Goal: Task Accomplishment & Management: Complete application form

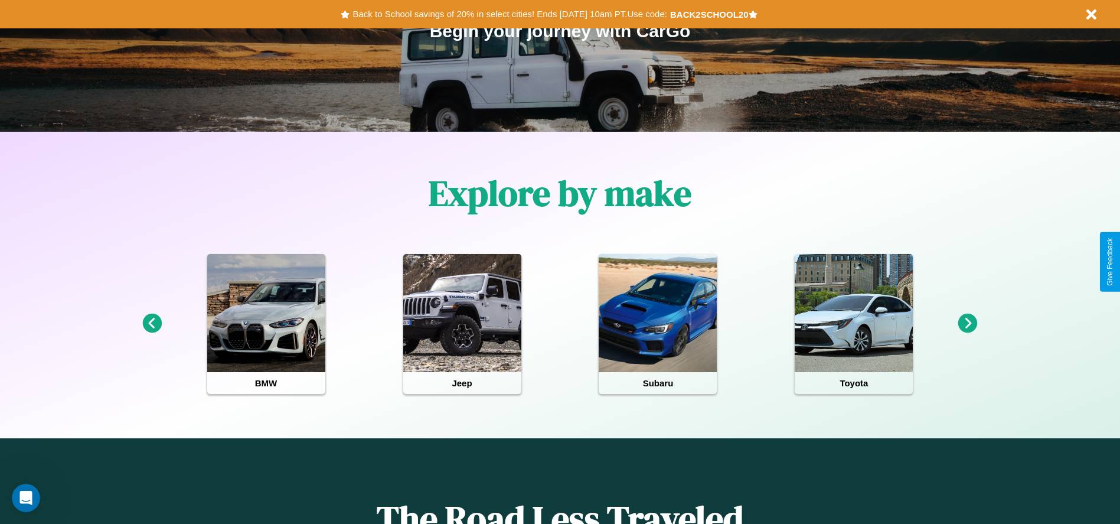
scroll to position [245, 0]
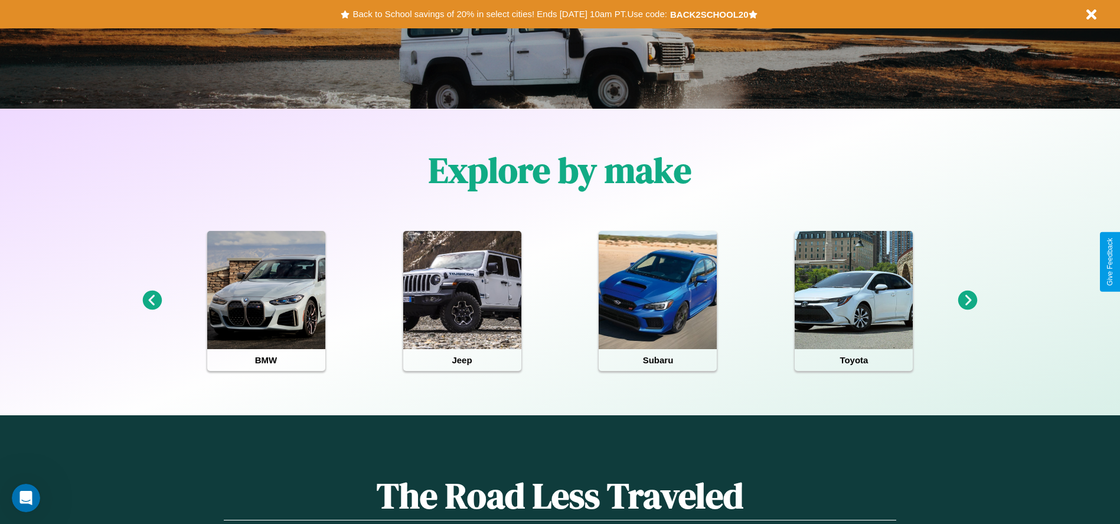
click at [152, 301] on icon at bounding box center [151, 299] width 19 height 19
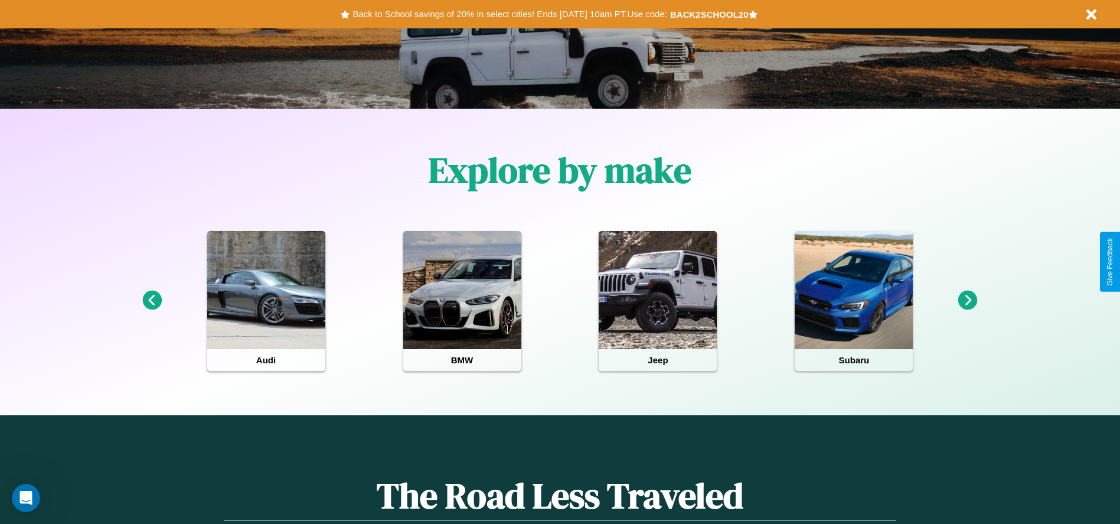
click at [968, 301] on icon at bounding box center [967, 299] width 19 height 19
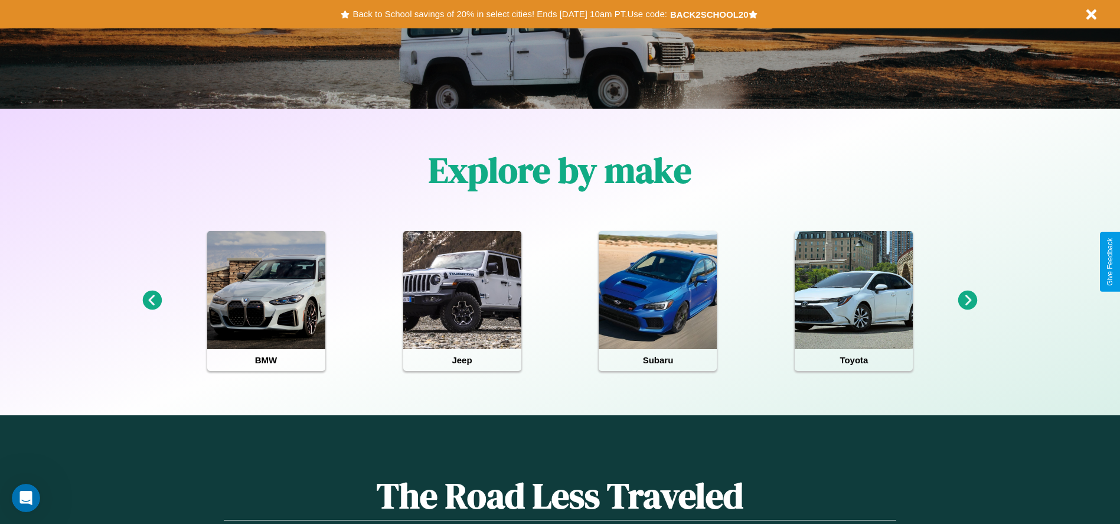
click at [152, 301] on icon at bounding box center [151, 299] width 19 height 19
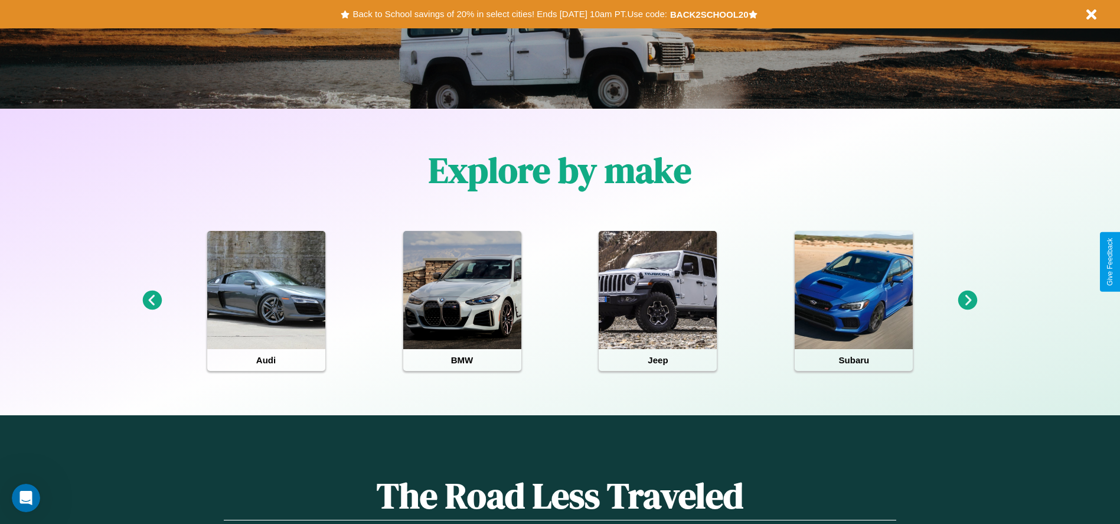
click at [968, 301] on icon at bounding box center [967, 299] width 19 height 19
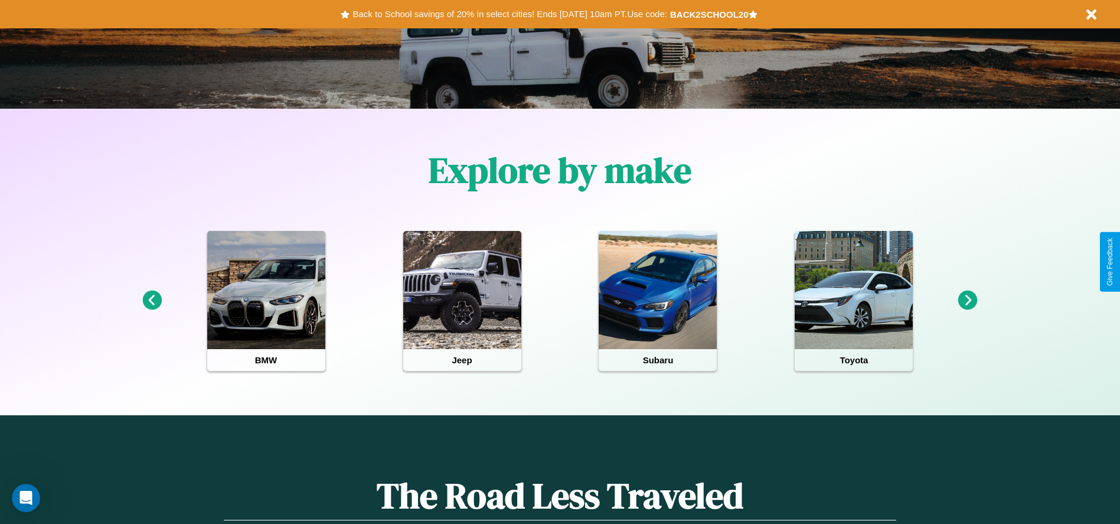
scroll to position [1287, 0]
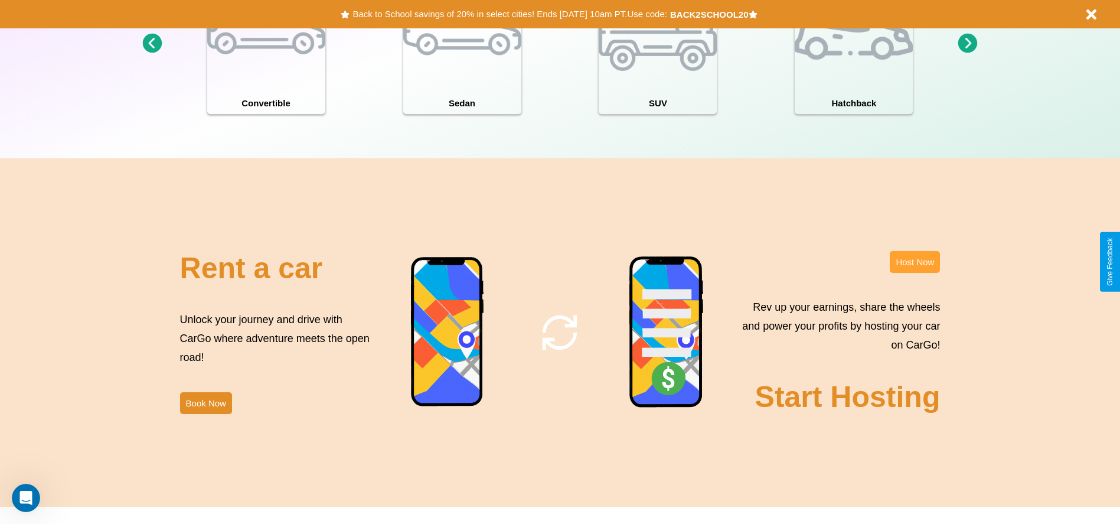
click at [915, 262] on button "Host Now" at bounding box center [915, 262] width 50 height 22
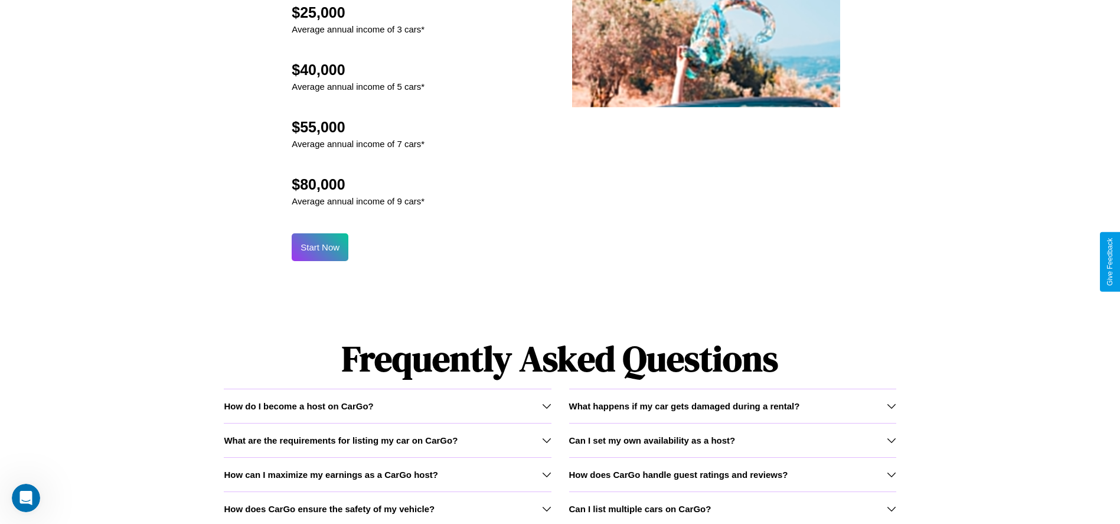
scroll to position [1268, 0]
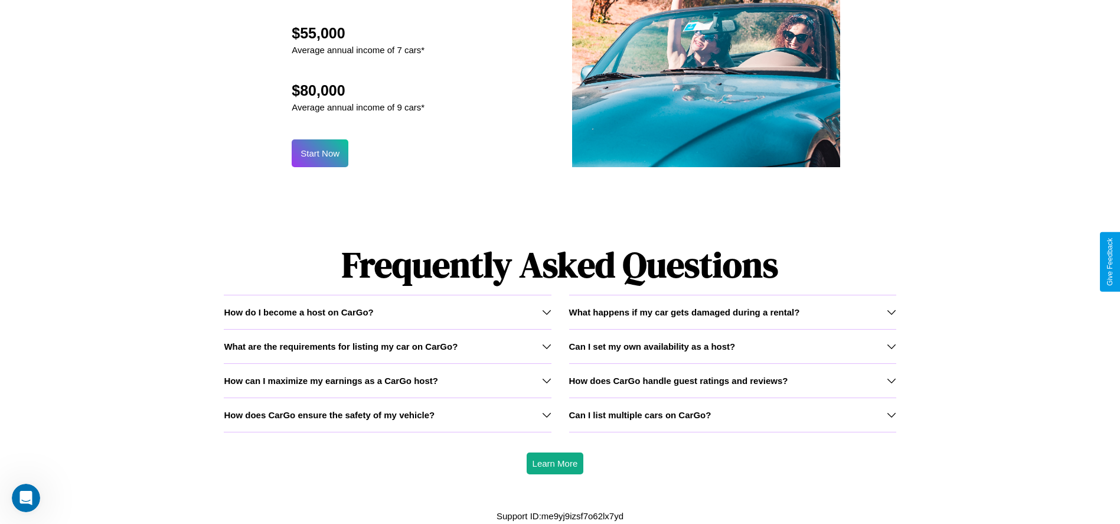
click at [732, 345] on h3 "Can I set my own availability as a host?" at bounding box center [652, 346] width 166 height 10
click at [891, 312] on icon at bounding box center [891, 311] width 9 height 9
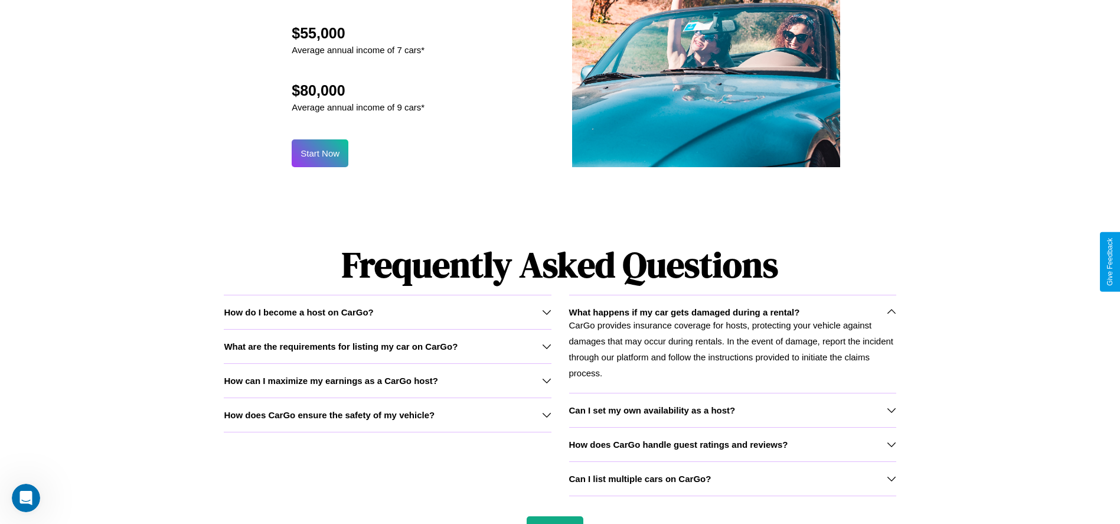
click at [891, 410] on icon at bounding box center [891, 409] width 9 height 9
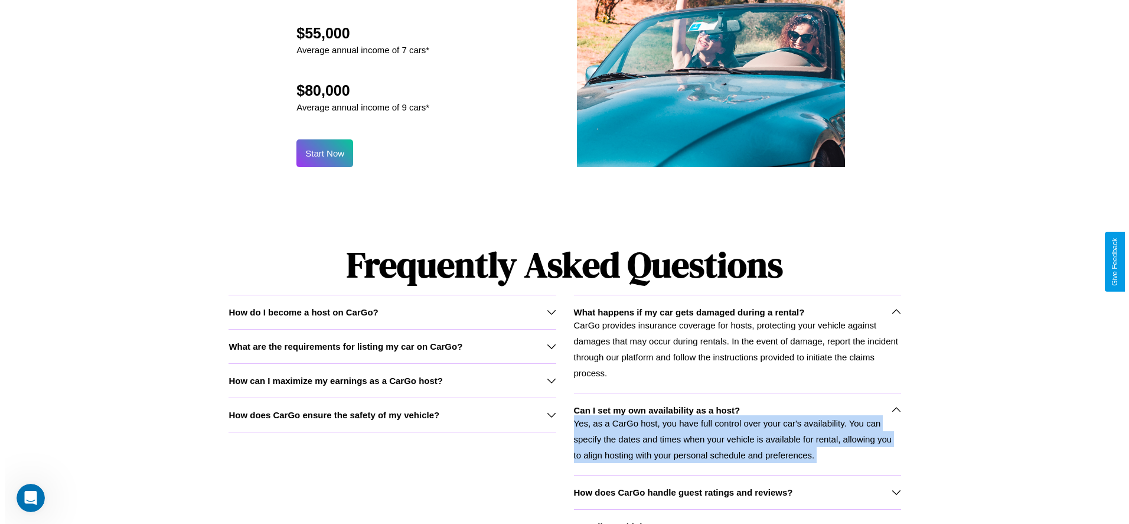
scroll to position [1160, 0]
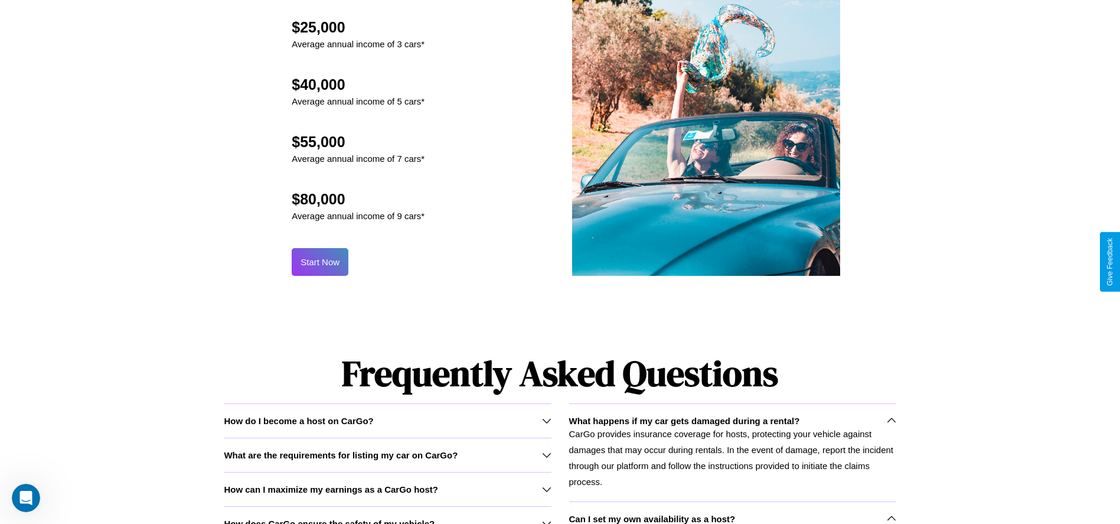
click at [320, 262] on button "Start Now" at bounding box center [320, 262] width 57 height 28
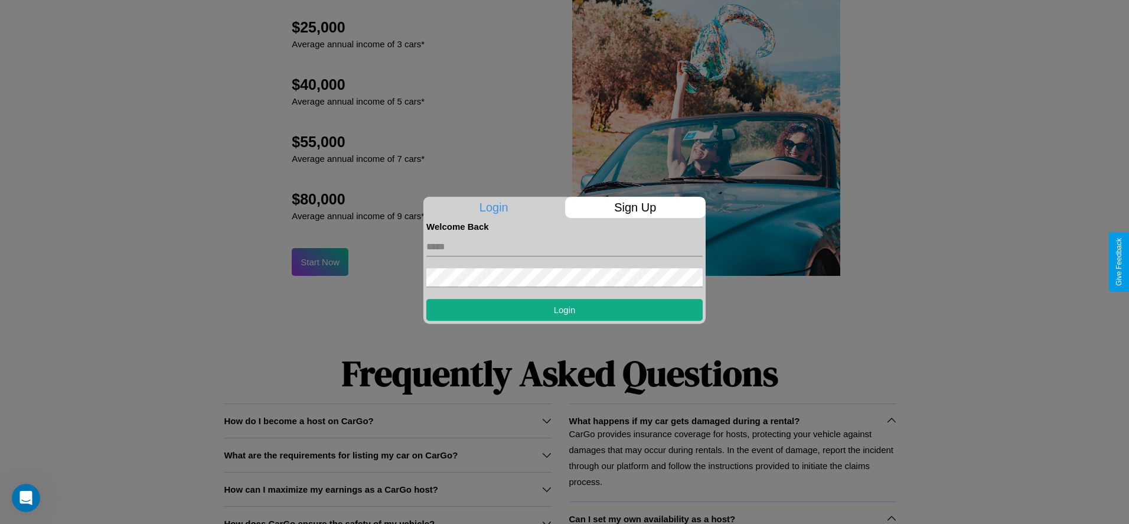
click at [635, 207] on p "Sign Up" at bounding box center [635, 207] width 141 height 21
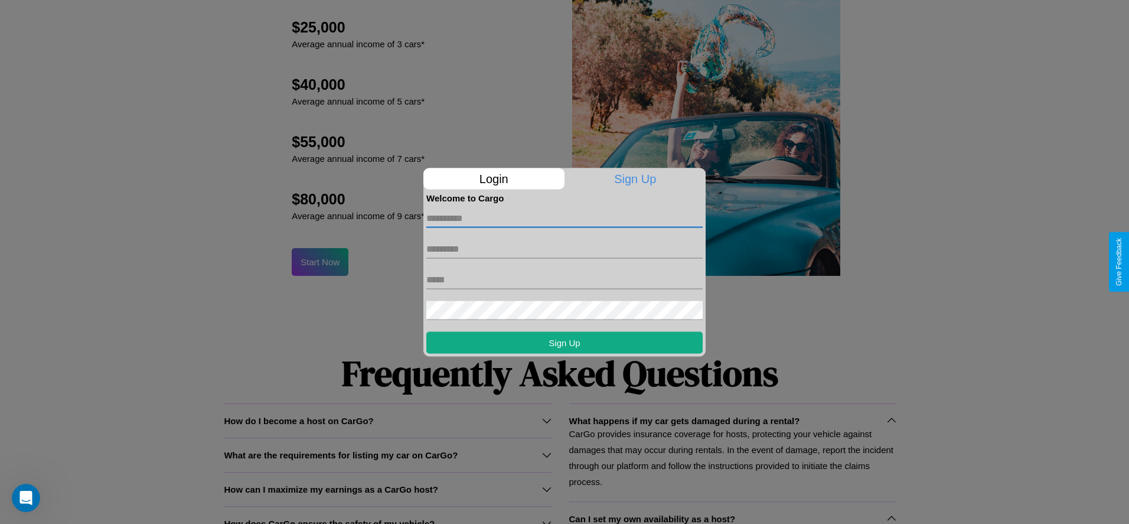
click at [564, 218] on input "text" at bounding box center [564, 217] width 276 height 19
type input "********"
click at [564, 249] on input "text" at bounding box center [564, 248] width 276 height 19
type input "*****"
click at [564, 279] on input "text" at bounding box center [564, 279] width 276 height 19
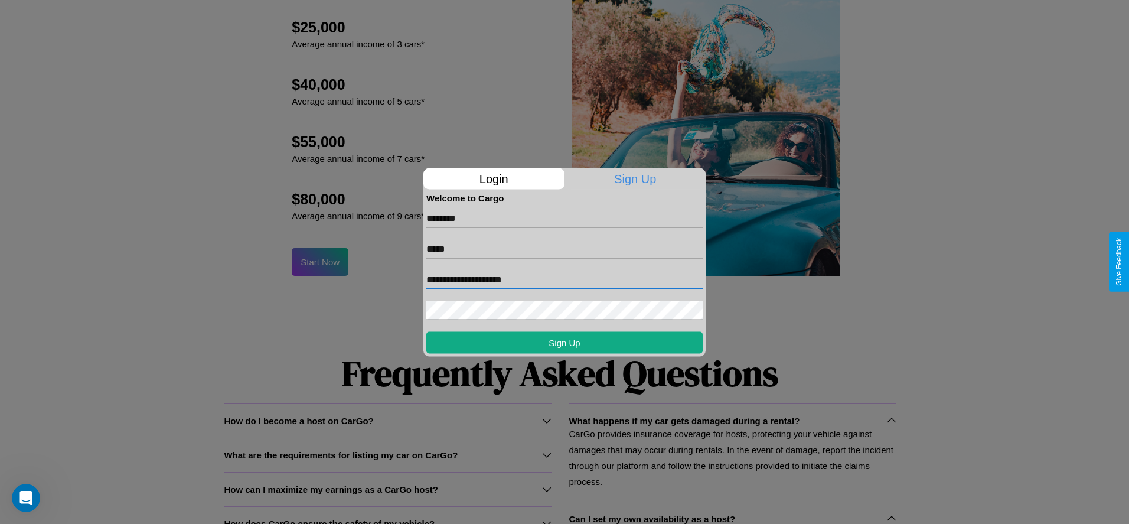
type input "**********"
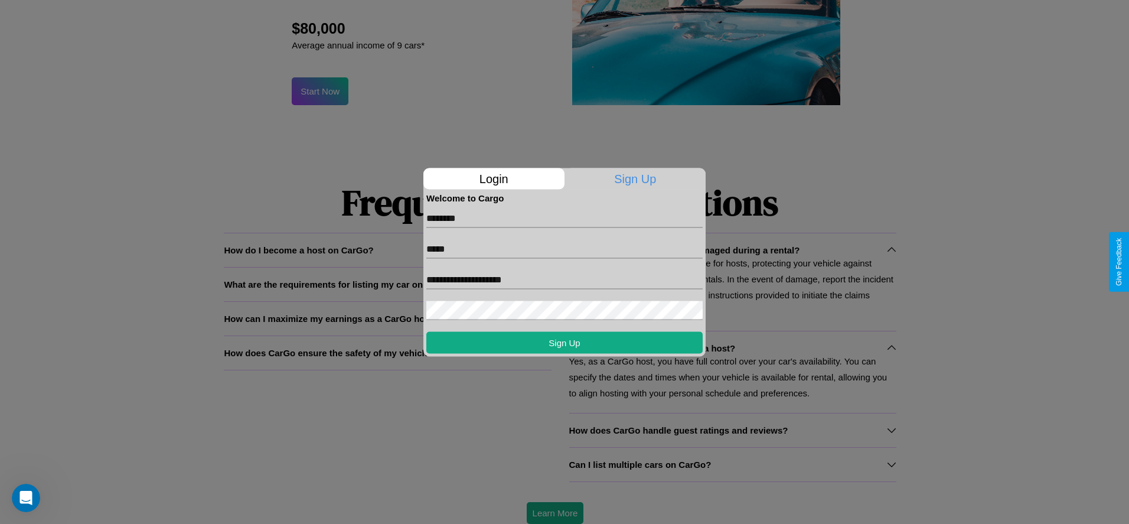
click at [554, 512] on div at bounding box center [564, 262] width 1129 height 524
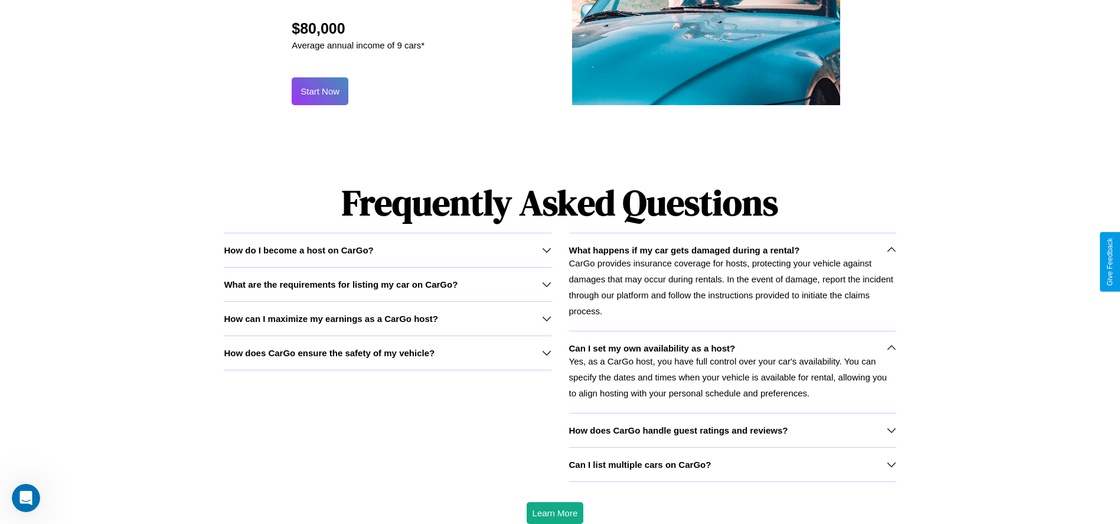
click at [320, 91] on button "Start Now" at bounding box center [320, 91] width 57 height 28
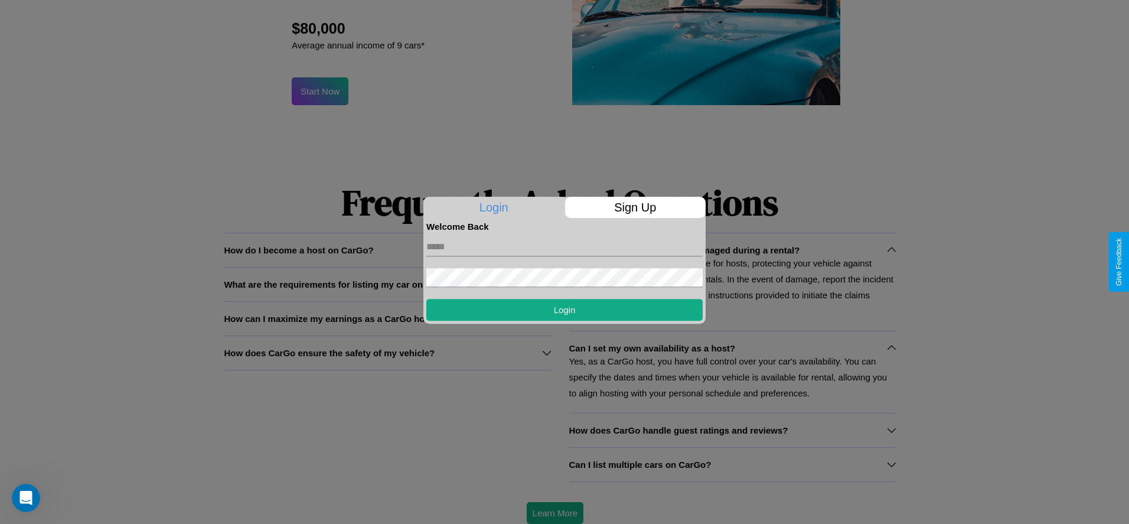
scroll to position [0, 0]
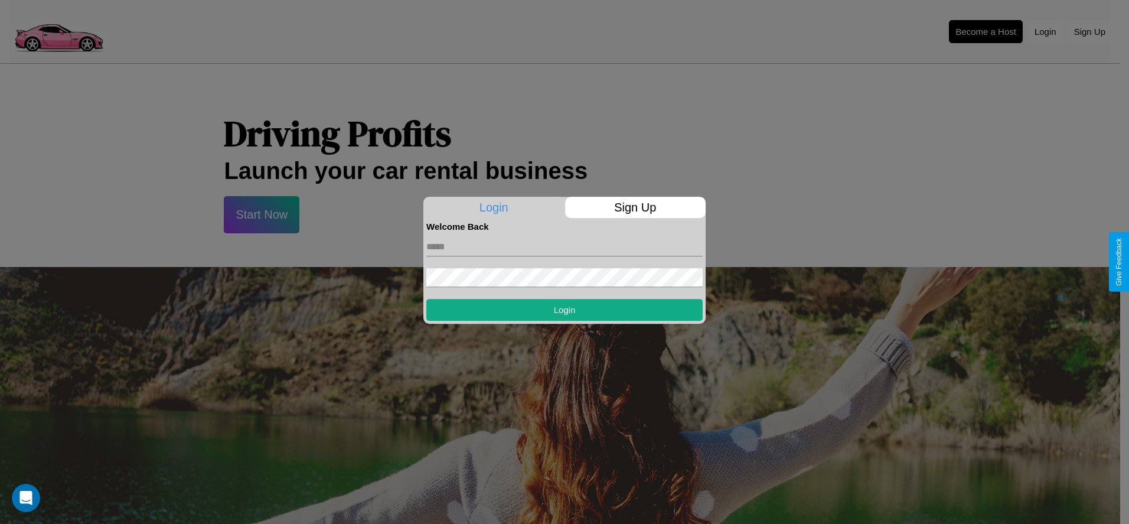
click at [985, 31] on div at bounding box center [564, 262] width 1129 height 524
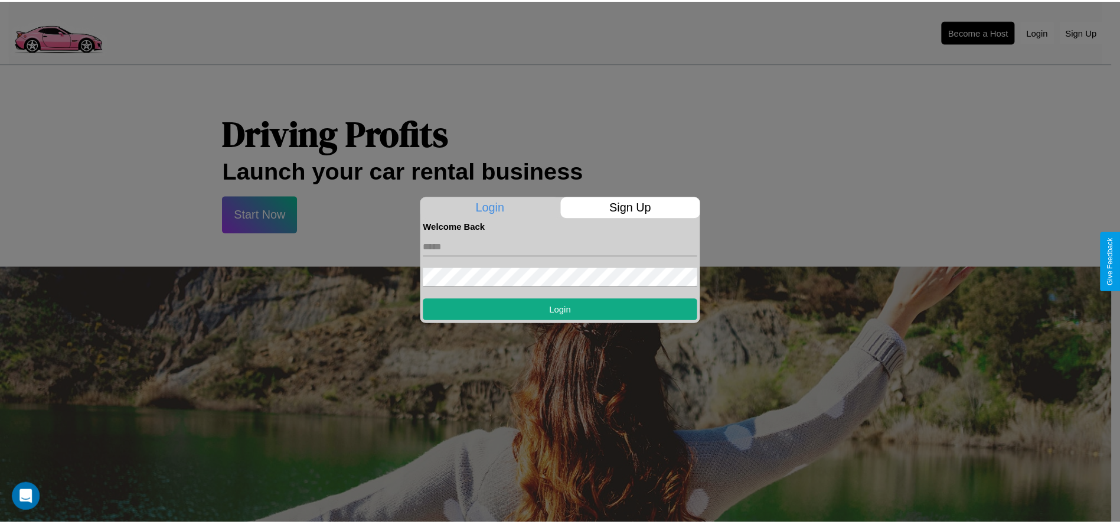
scroll to position [1160, 0]
